Goal: Task Accomplishment & Management: Manage account settings

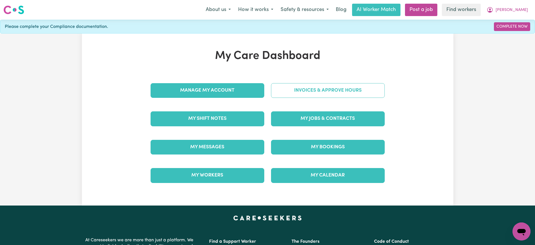
click at [325, 86] on link "Invoices & Approve Hours" at bounding box center [328, 90] width 114 height 15
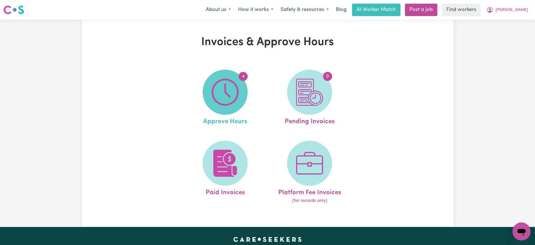
click at [235, 86] on img at bounding box center [225, 92] width 27 height 27
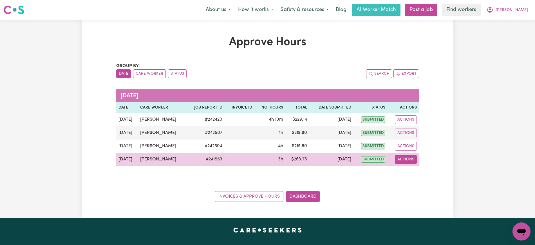
click at [409, 157] on button "Actions" at bounding box center [406, 159] width 22 height 9
drag, startPoint x: 410, startPoint y: 162, endPoint x: 413, endPoint y: 173, distance: 11.5
click at [413, 173] on link "View Job Report" at bounding box center [420, 172] width 48 height 11
select select "pm"
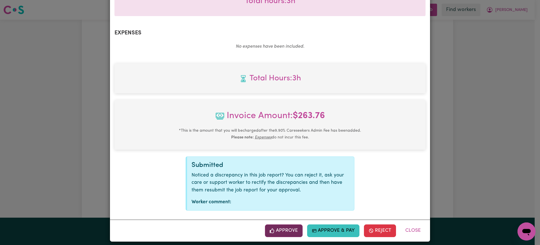
scroll to position [197, 0]
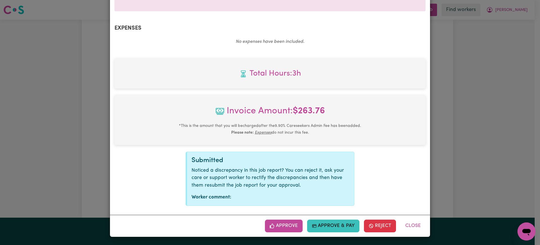
click at [289, 218] on div "Approve Approve & Pay Reject Close" at bounding box center [270, 225] width 320 height 22
drag, startPoint x: 289, startPoint y: 220, endPoint x: 292, endPoint y: 219, distance: 3.1
click at [289, 220] on button "Approve" at bounding box center [284, 225] width 38 height 12
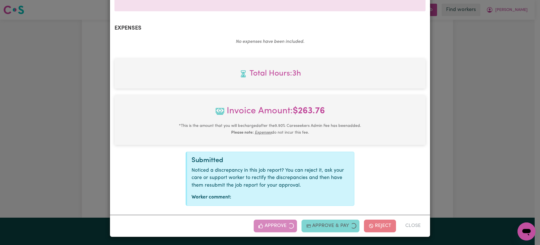
click at [516, 146] on div "Job Report # 241553 - [PERSON_NAME] Summary Job report # 241553 Client name: [P…" at bounding box center [270, 122] width 540 height 245
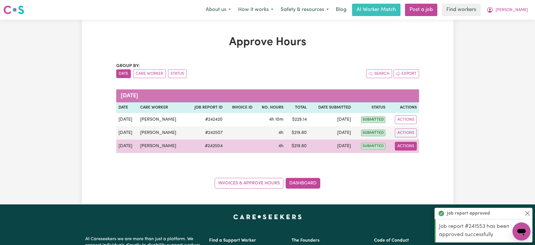
drag, startPoint x: 404, startPoint y: 146, endPoint x: 405, endPoint y: 149, distance: 3.2
click at [404, 146] on button "Actions" at bounding box center [406, 146] width 22 height 9
click at [408, 154] on link "View Job Report" at bounding box center [420, 158] width 48 height 11
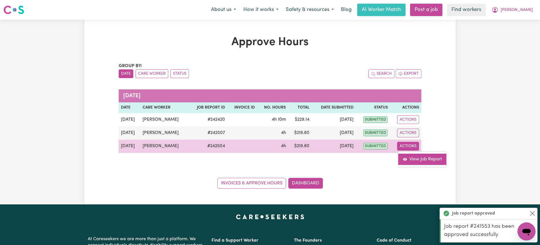
select select "pm"
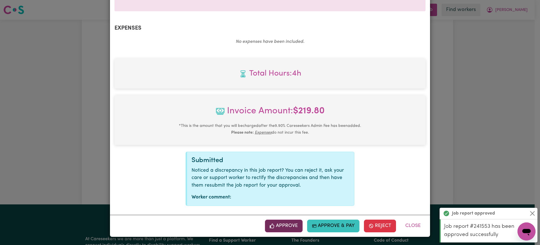
click at [283, 227] on button "Approve" at bounding box center [284, 225] width 38 height 12
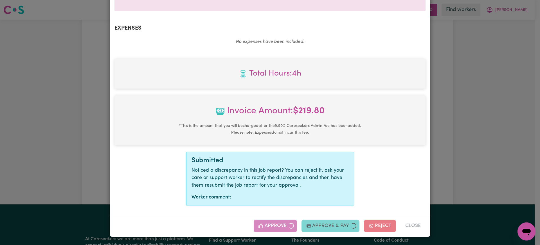
click at [477, 133] on div "Job Report # 242504 - [PERSON_NAME] Summary Job report # 242504 Client name: [P…" at bounding box center [270, 122] width 540 height 245
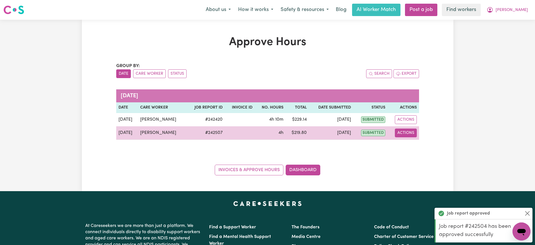
click at [404, 131] on button "Actions" at bounding box center [406, 132] width 22 height 9
click at [408, 143] on link "View Job Report" at bounding box center [420, 145] width 48 height 11
select select "pm"
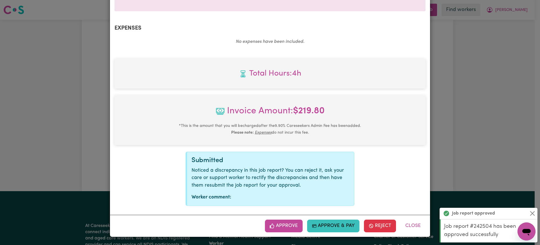
click at [285, 226] on button "Approve" at bounding box center [284, 225] width 38 height 12
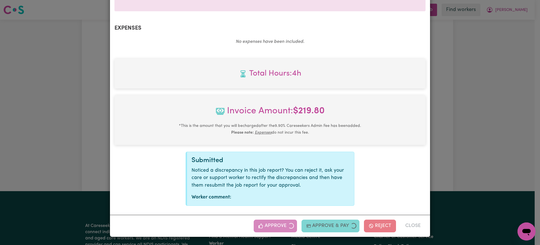
click at [513, 117] on div "Job Report # 242507 - [PERSON_NAME] Summary Job report # 242507 Client name: [P…" at bounding box center [270, 122] width 540 height 245
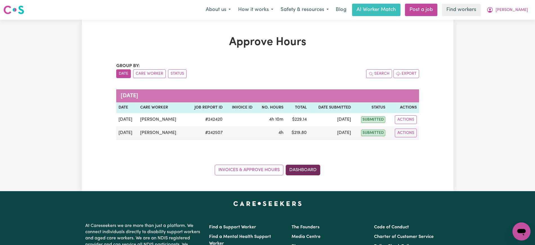
click at [299, 170] on link "Dashboard" at bounding box center [303, 169] width 35 height 11
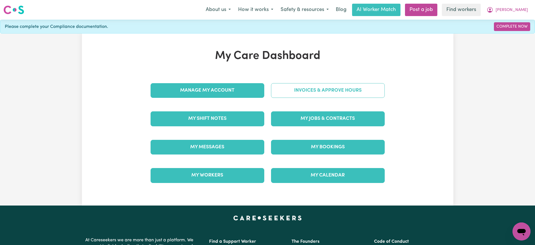
click at [299, 95] on link "Invoices & Approve Hours" at bounding box center [328, 90] width 114 height 15
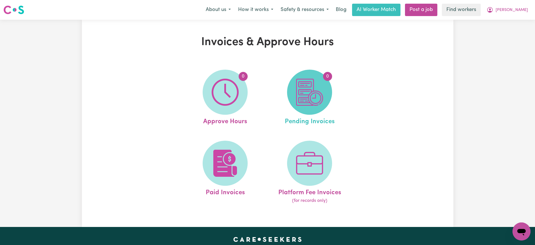
click at [302, 96] on img at bounding box center [309, 92] width 27 height 27
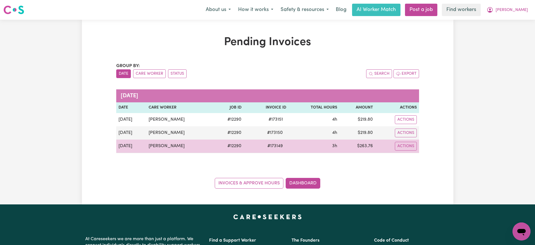
click at [272, 147] on span "# 173149" at bounding box center [275, 145] width 22 height 7
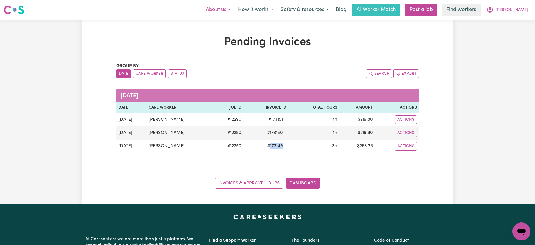
copy span "173149"
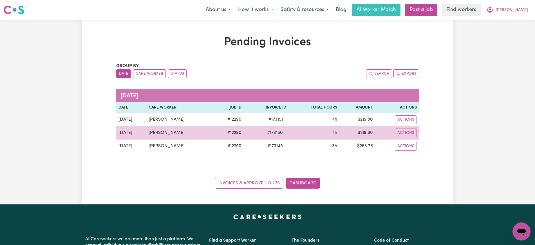
click at [272, 134] on span "# 173150" at bounding box center [275, 132] width 23 height 7
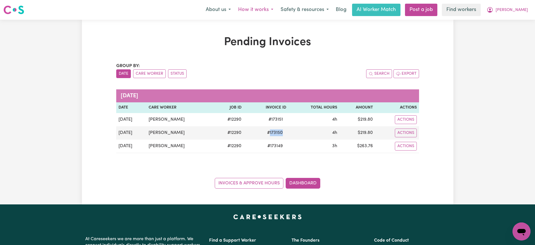
copy span "173150"
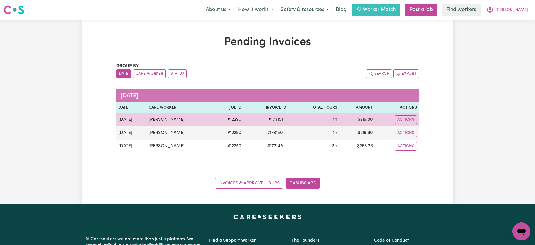
click at [271, 120] on span "# 173151" at bounding box center [275, 119] width 21 height 7
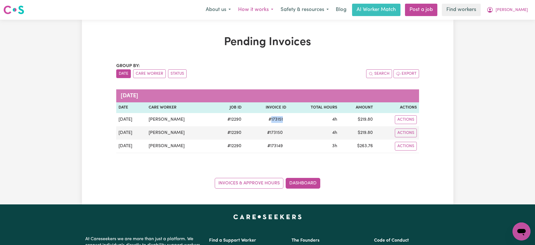
copy span "173151"
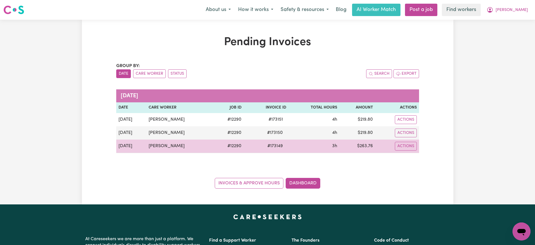
click at [365, 146] on td "$ 263.76" at bounding box center [357, 146] width 36 height 14
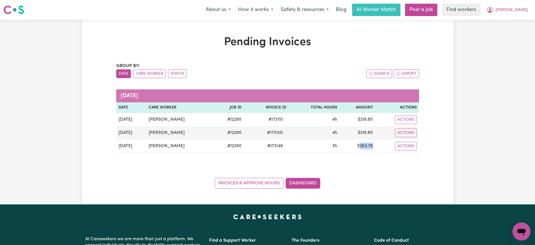
copy td "263.76"
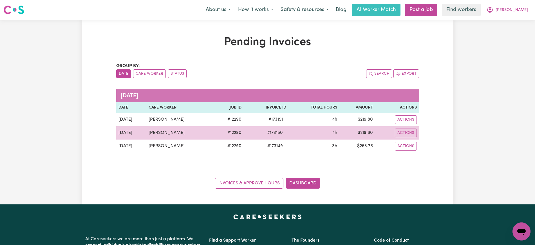
click at [369, 133] on td "$ 219.80" at bounding box center [357, 132] width 36 height 13
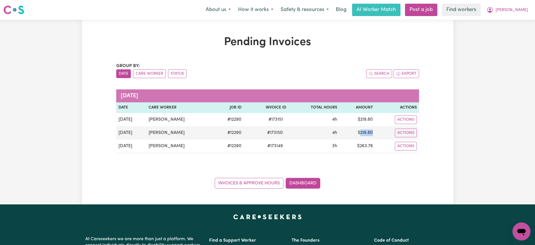
copy td "219.80"
click at [502, 10] on button "[PERSON_NAME]" at bounding box center [507, 10] width 49 height 12
click at [507, 32] on link "Logout" at bounding box center [509, 32] width 44 height 11
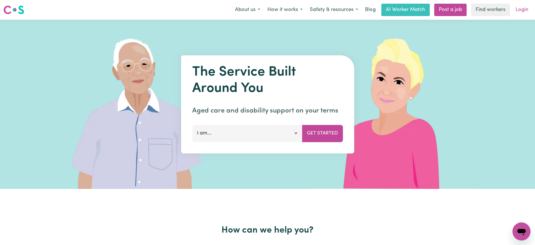
click at [518, 12] on link "Login" at bounding box center [521, 10] width 19 height 12
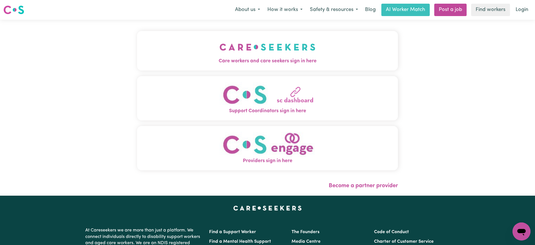
click at [189, 46] on button "Care workers and care seekers sign in here" at bounding box center [267, 50] width 261 height 39
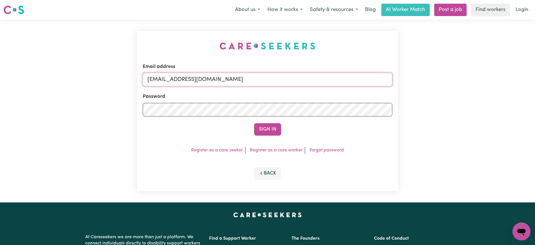
drag, startPoint x: 181, startPoint y: 80, endPoint x: 520, endPoint y: 82, distance: 339.2
click at [520, 82] on div "Email address [EMAIL_ADDRESS][DOMAIN_NAME] Password Sign In Register as a care …" at bounding box center [267, 111] width 535 height 182
type input "[EMAIL_ADDRESS][DOMAIN_NAME]"
click at [254, 123] on button "Sign In" at bounding box center [267, 129] width 27 height 12
